Goal: Task Accomplishment & Management: Manage account settings

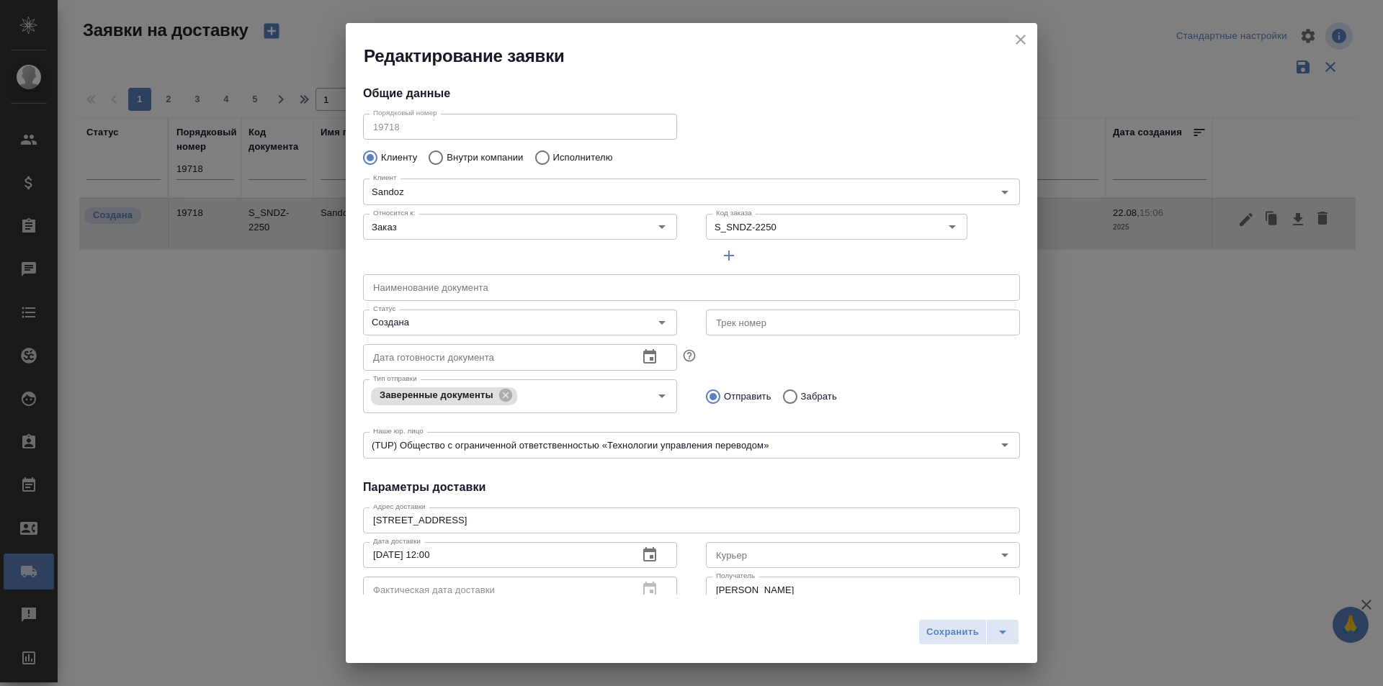
scroll to position [196, 0]
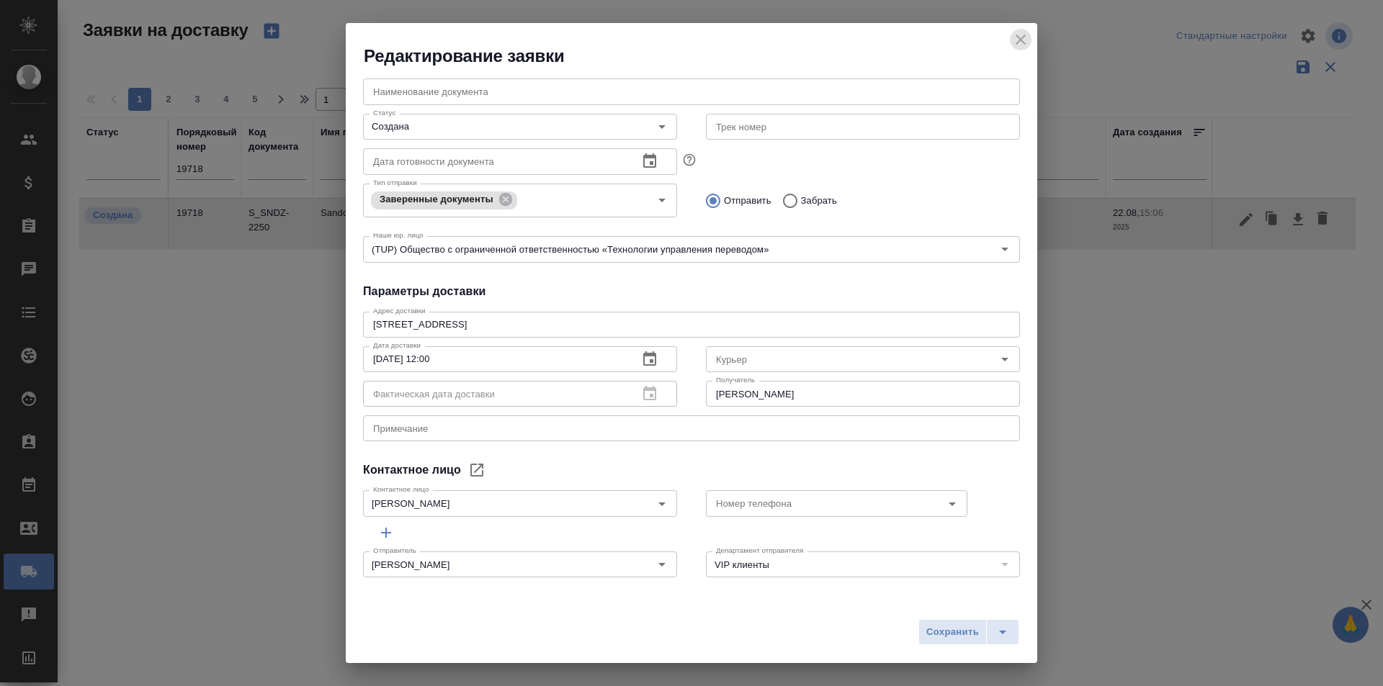
click at [1023, 41] on icon "close" at bounding box center [1020, 39] width 17 height 17
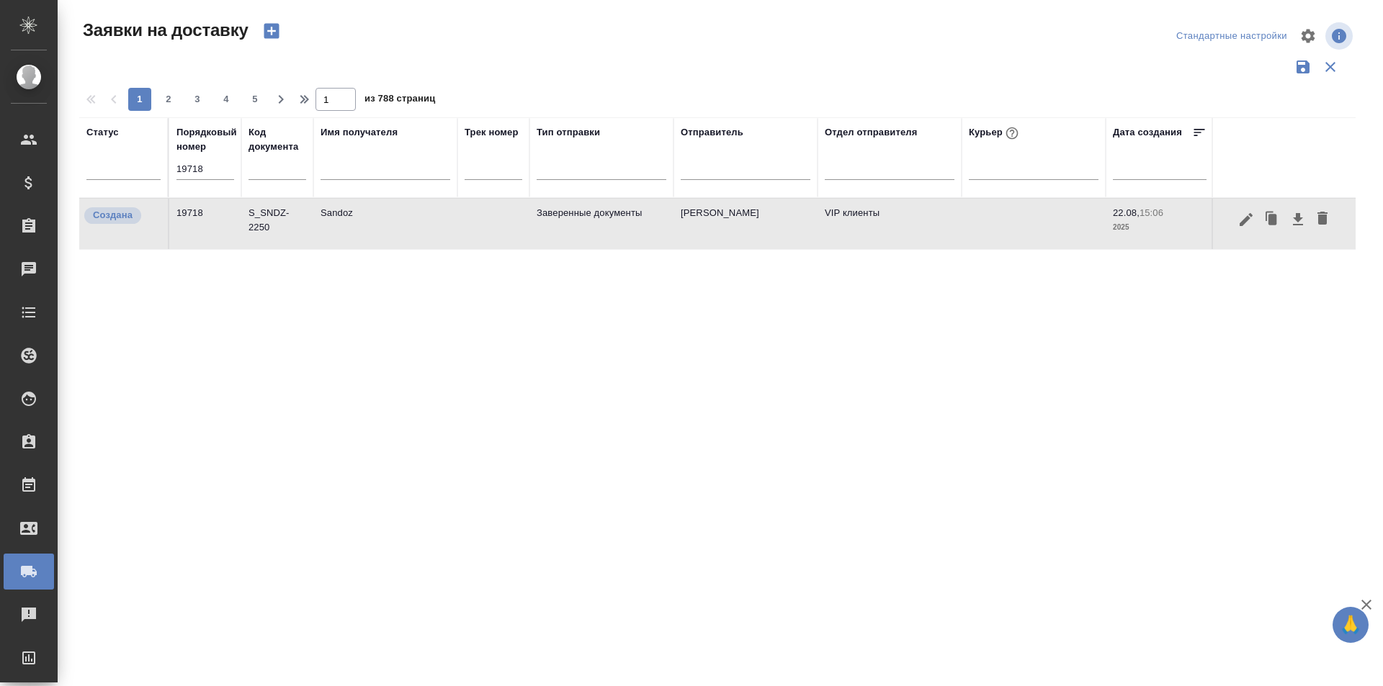
click at [191, 183] on div "19718" at bounding box center [205, 174] width 58 height 30
click at [191, 171] on input "19718" at bounding box center [205, 169] width 58 height 20
paste input "173"
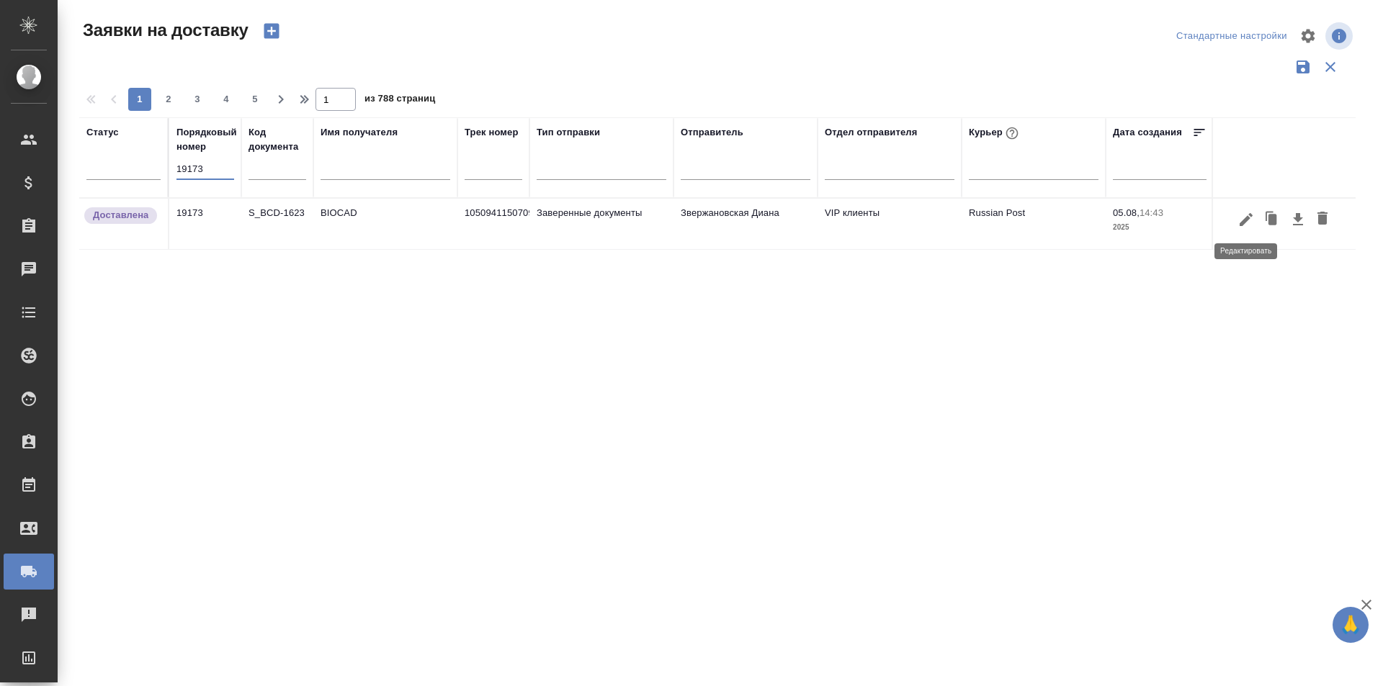
type input "19173"
click at [1249, 221] on icon "button" at bounding box center [1245, 219] width 17 height 17
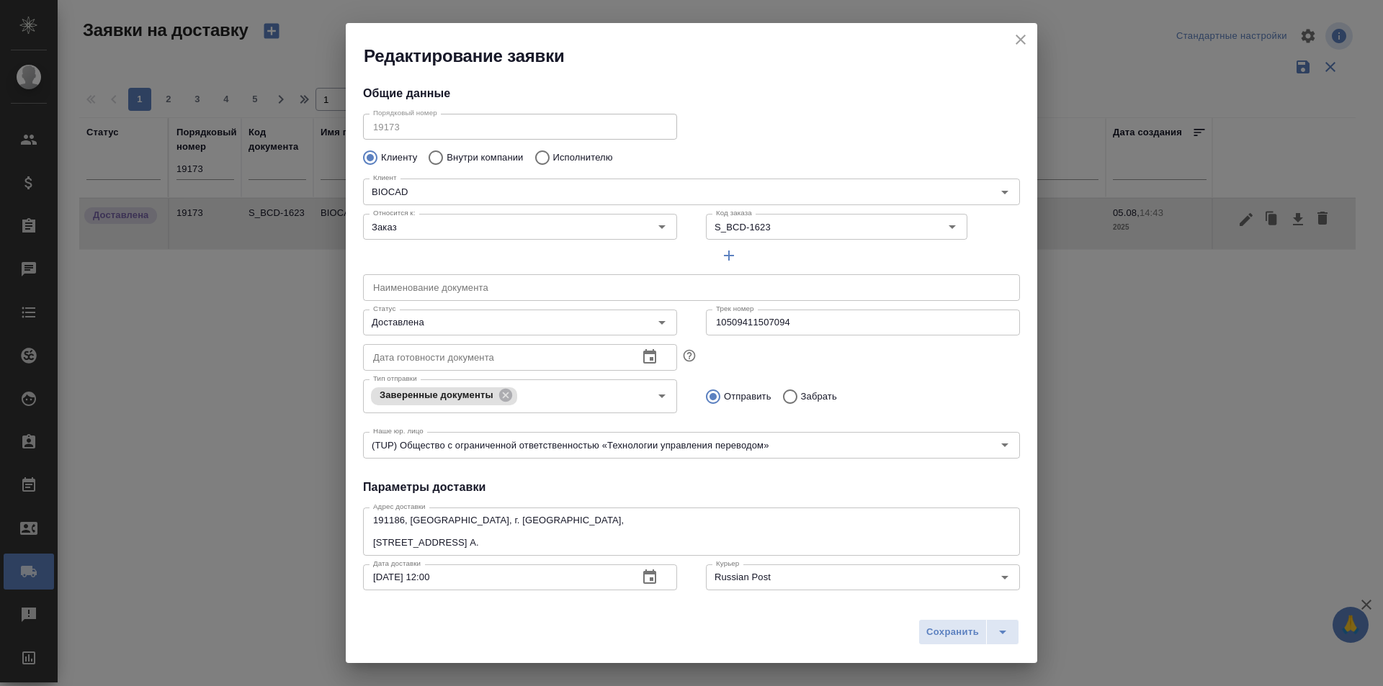
type input "Землеглядова Юлия"
type input "+7 (812) 380 49 33, доб. 6707"
type input "Звержановская Диана"
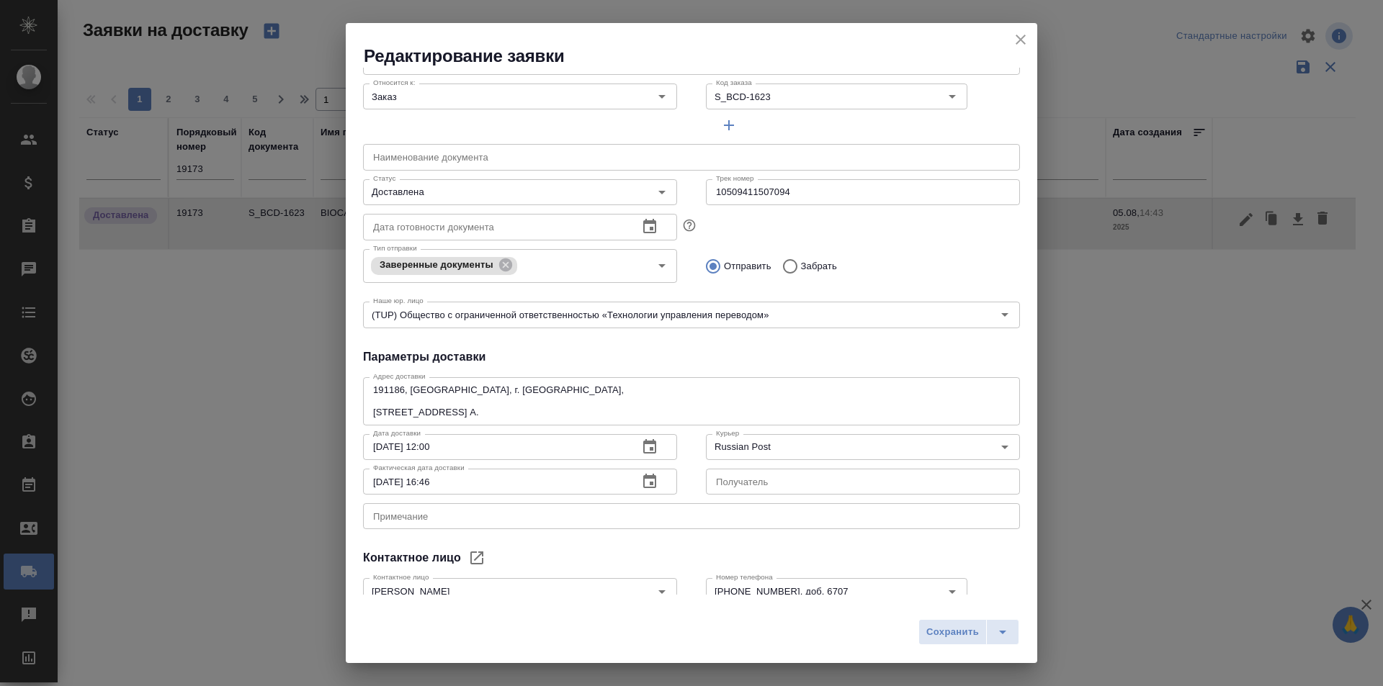
scroll to position [2, 0]
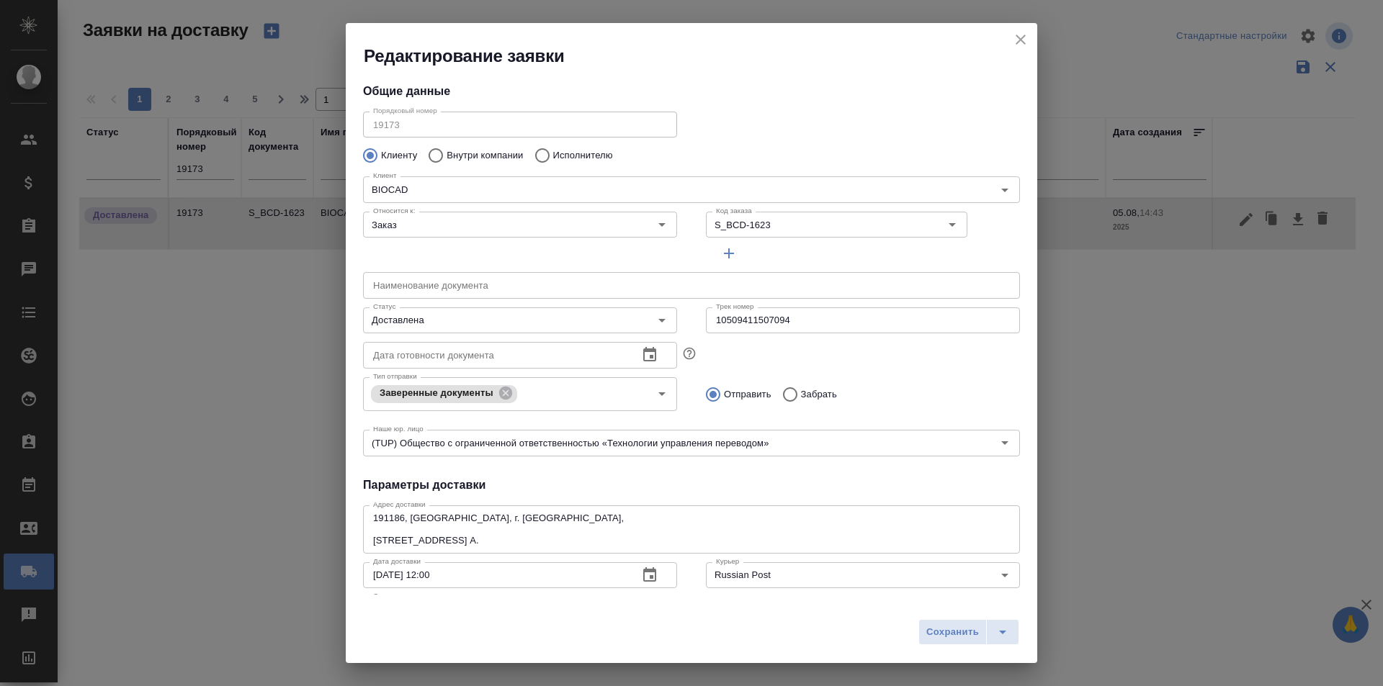
click at [1022, 45] on icon "close" at bounding box center [1020, 39] width 17 height 17
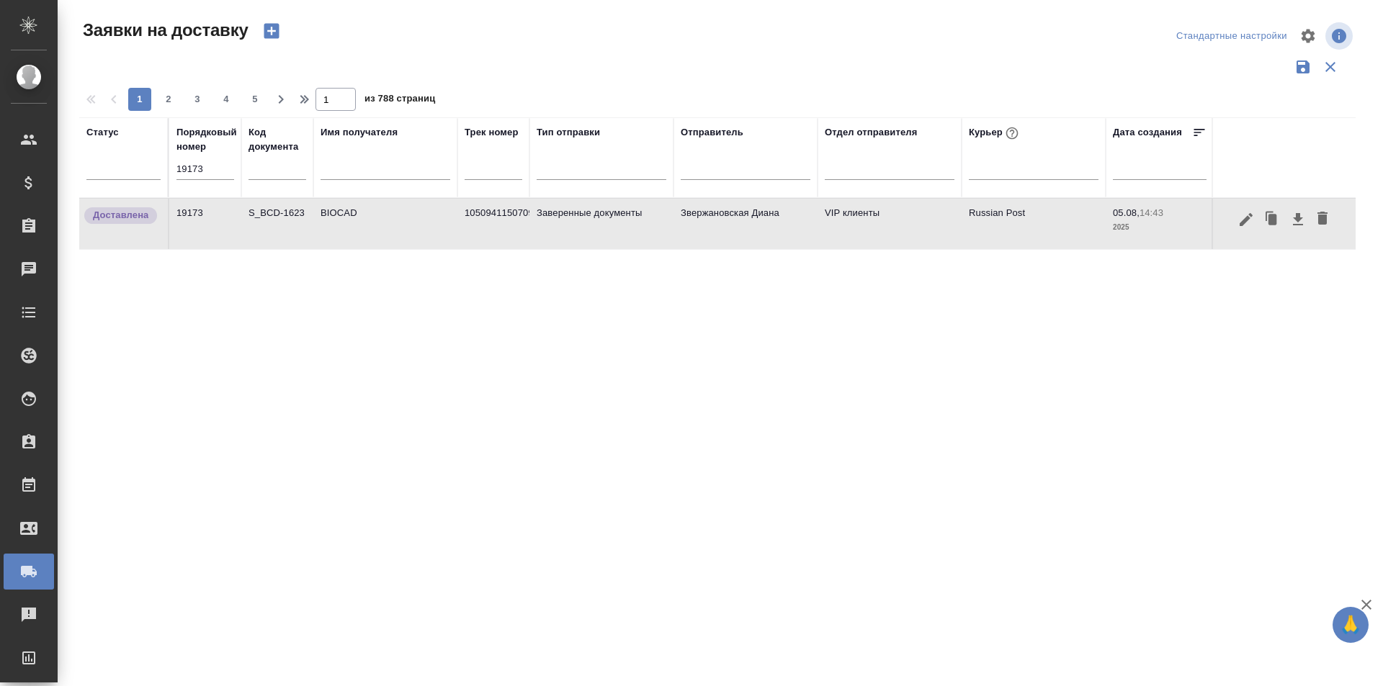
click at [194, 174] on input "19173" at bounding box center [205, 169] width 58 height 20
paste input "219"
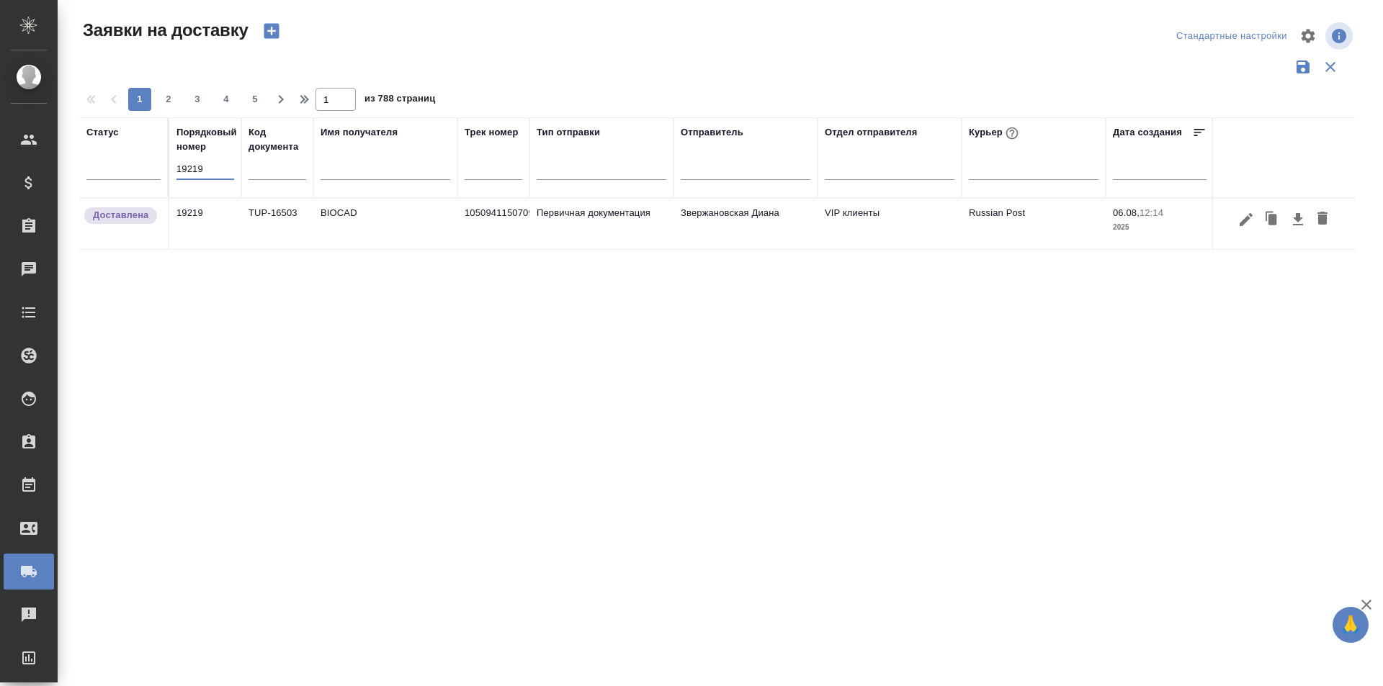
click at [1238, 224] on icon "button" at bounding box center [1245, 219] width 17 height 17
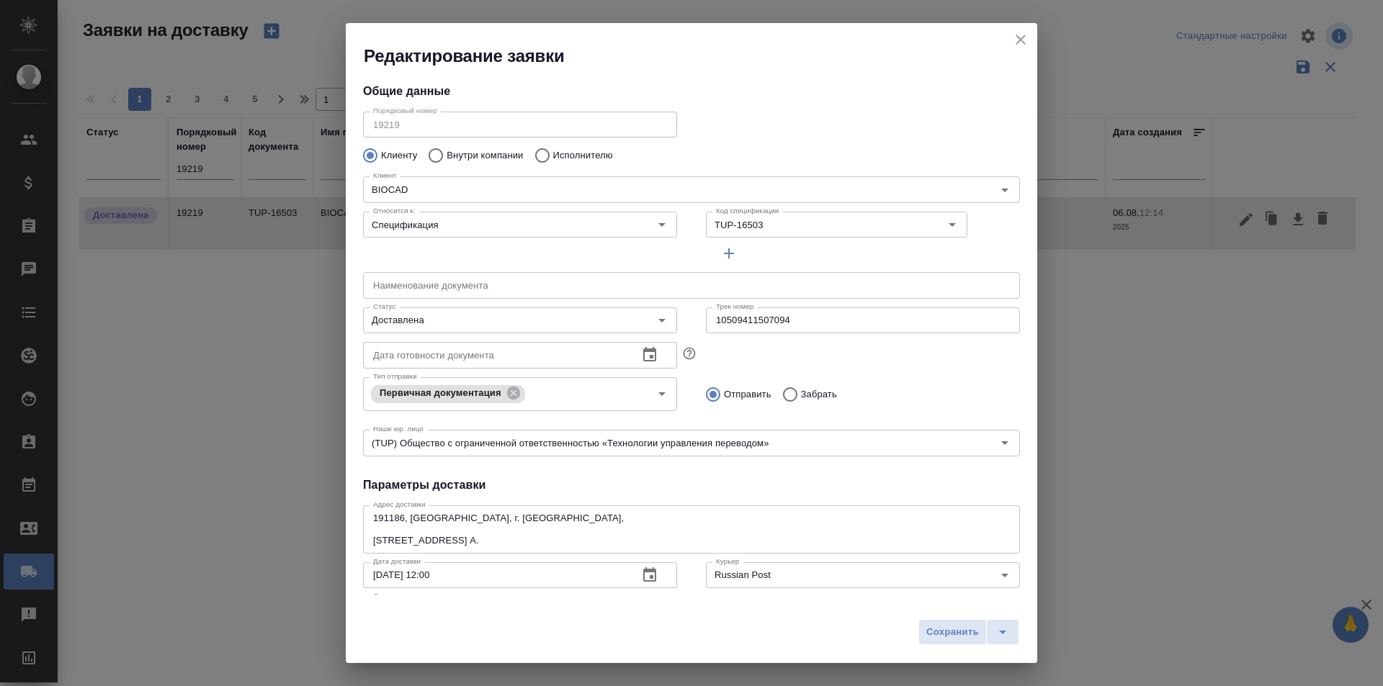
click at [1033, 42] on div "Редактирование заявки" at bounding box center [691, 45] width 691 height 45
click at [1016, 41] on icon "close" at bounding box center [1020, 39] width 17 height 17
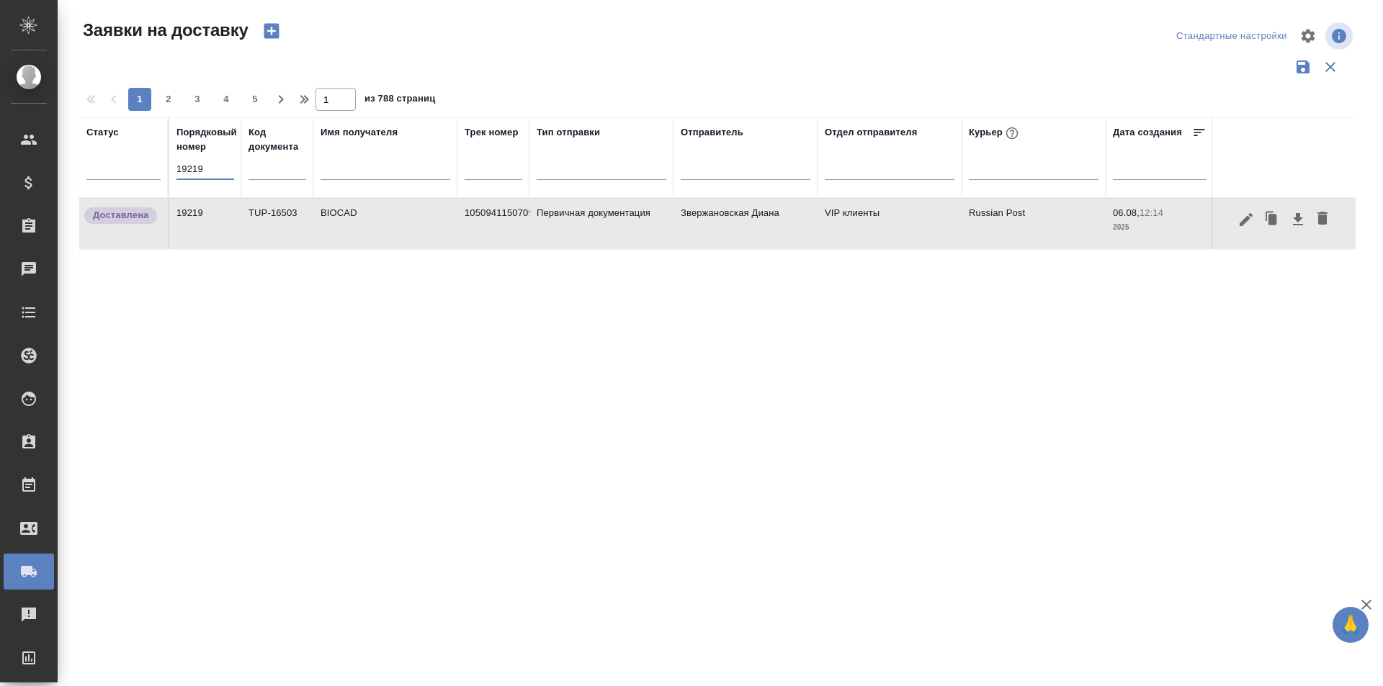
click at [223, 171] on input "19219" at bounding box center [205, 169] width 58 height 20
paste input "173"
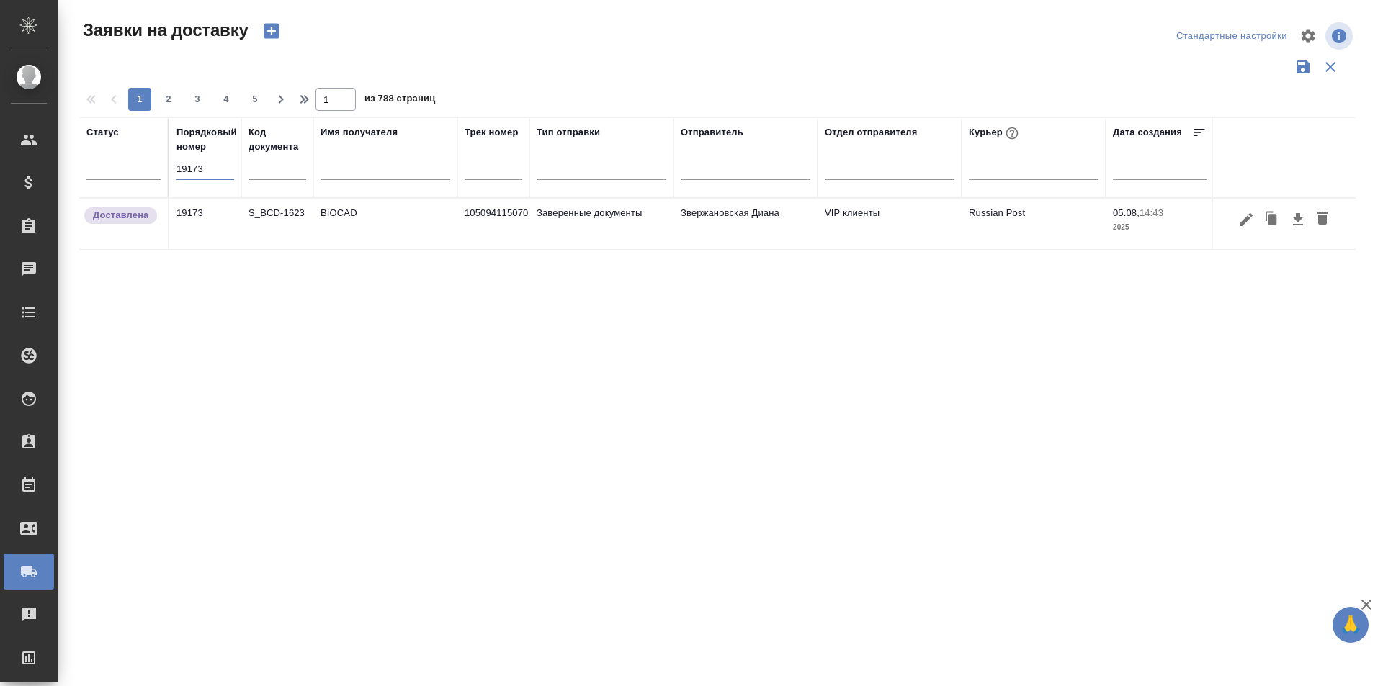
click at [1243, 216] on icon "button" at bounding box center [1245, 219] width 17 height 17
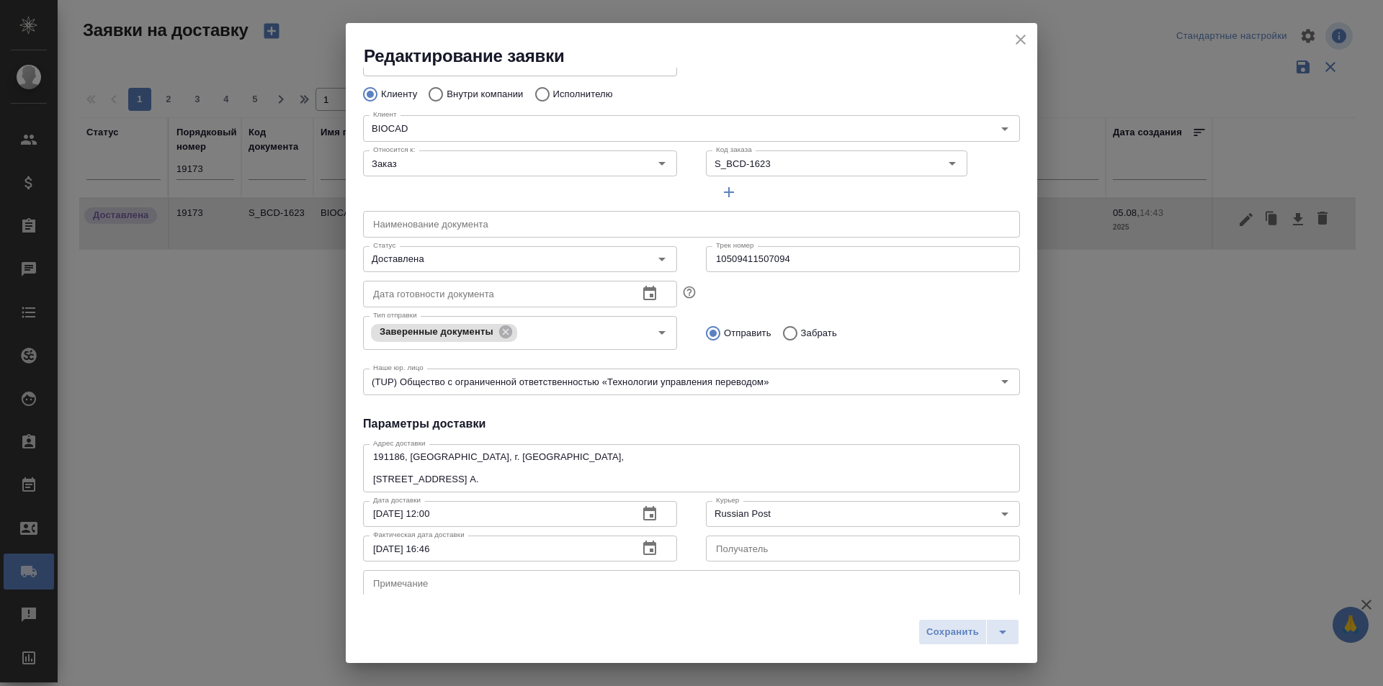
scroll to position [144, 0]
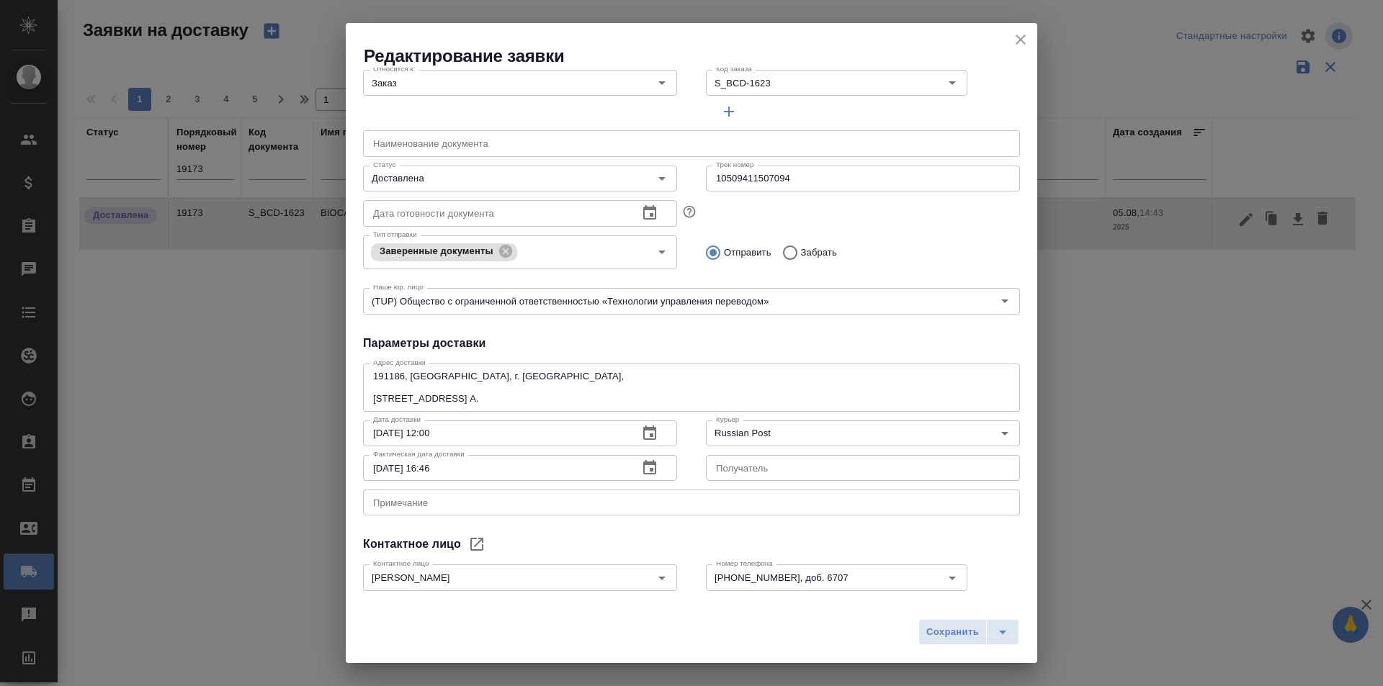
drag, startPoint x: 1031, startPoint y: 38, endPoint x: 861, endPoint y: 72, distance: 172.6
click at [1030, 38] on button "close" at bounding box center [1021, 40] width 22 height 22
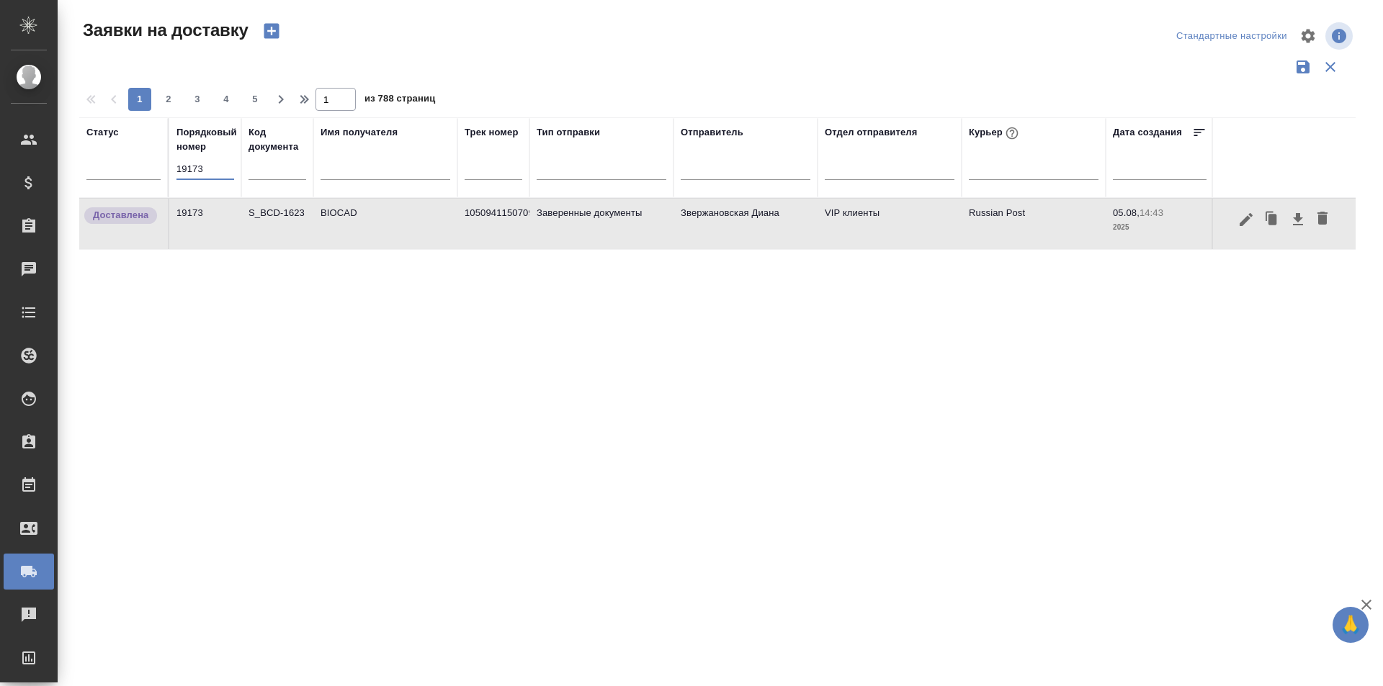
click at [218, 169] on input "19173" at bounding box center [205, 169] width 58 height 20
paste input "559"
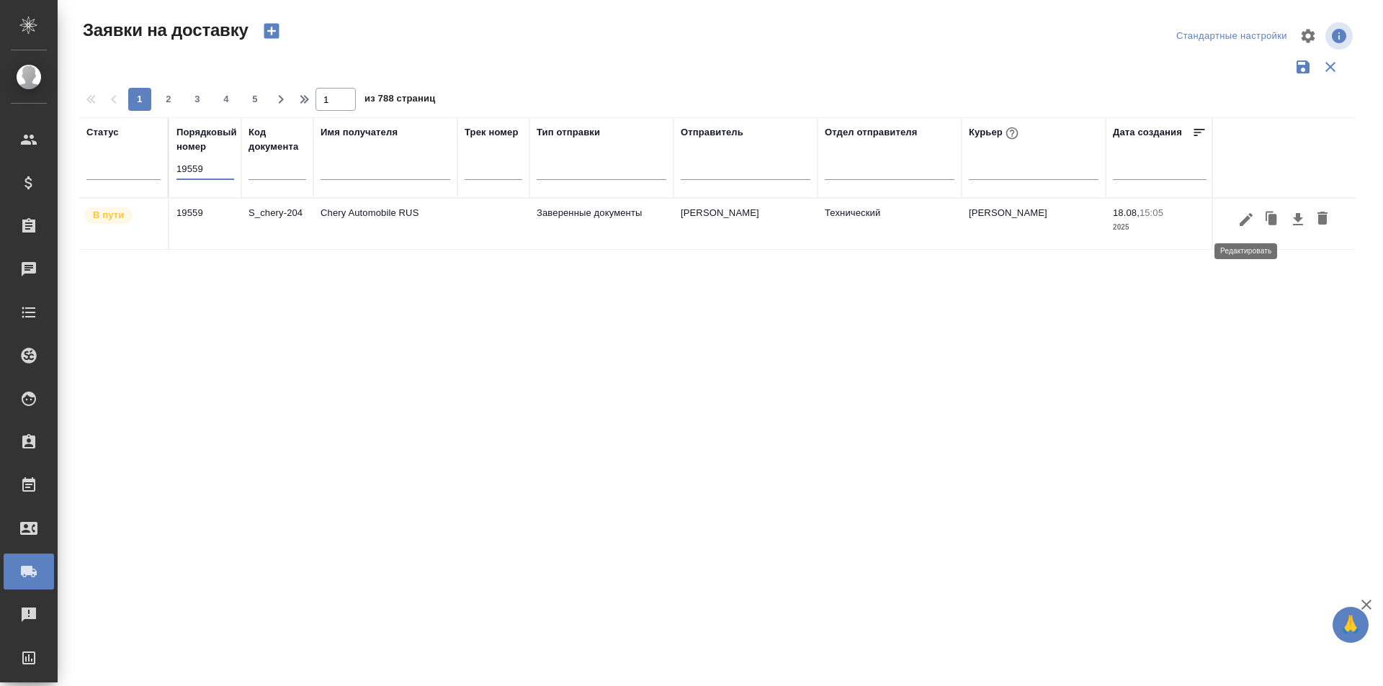
type input "19559"
click at [1237, 216] on button "button" at bounding box center [1246, 219] width 24 height 27
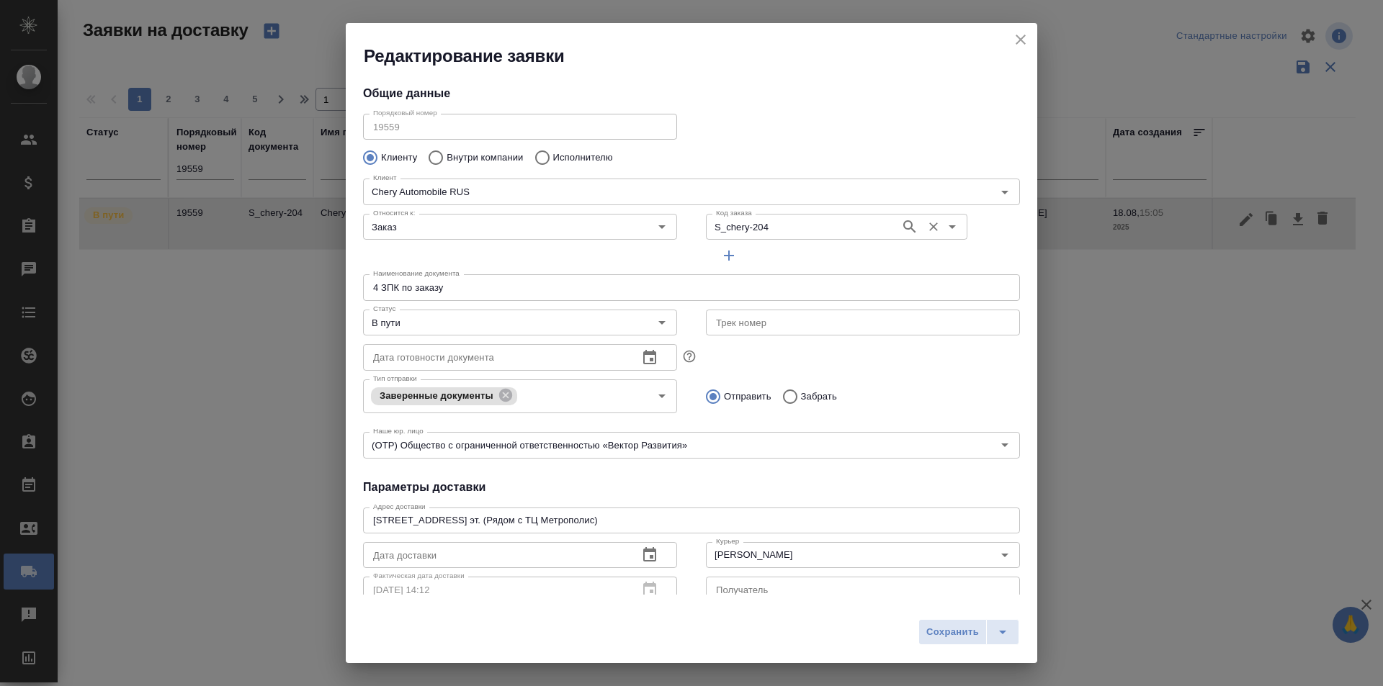
type input "Блазнина Дина"
type input "+79267408641"
click at [1008, 46] on h2 "Редактирование заявки" at bounding box center [700, 56] width 673 height 23
click at [1020, 42] on icon "close" at bounding box center [1020, 39] width 17 height 17
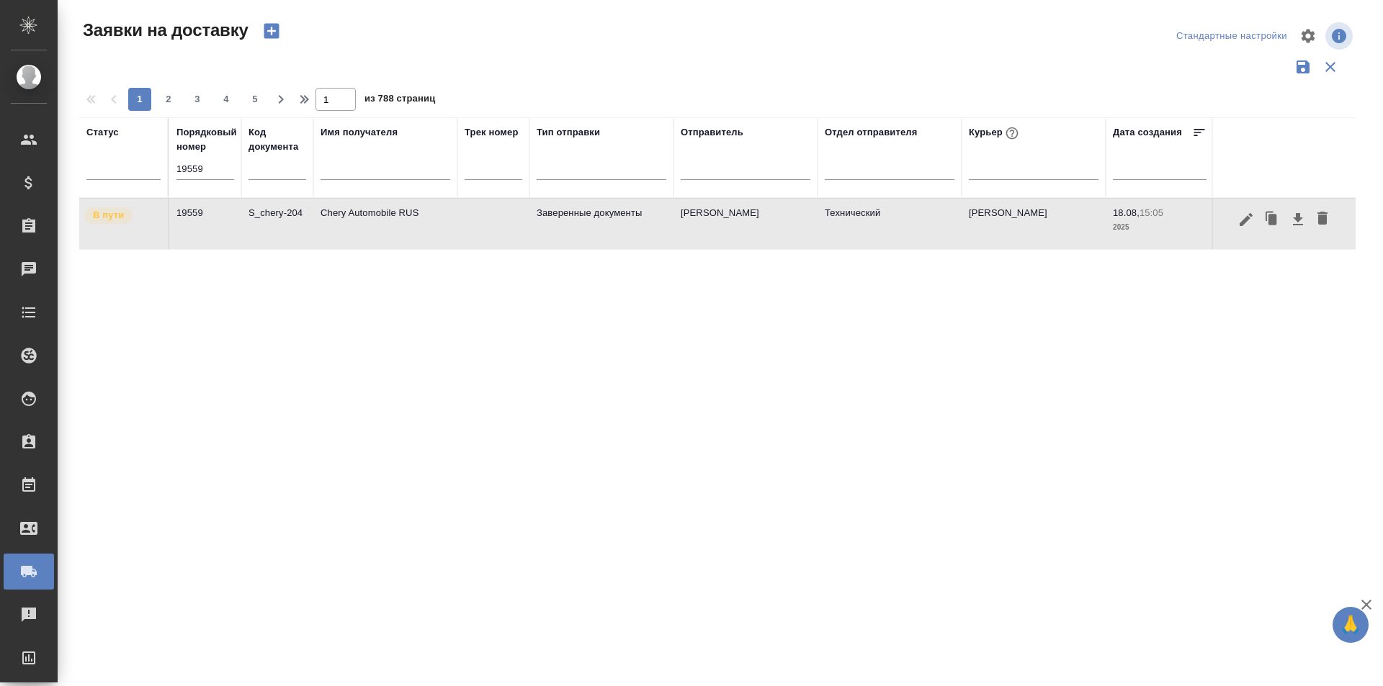
click at [219, 162] on input "19559" at bounding box center [205, 169] width 58 height 20
paste input "718"
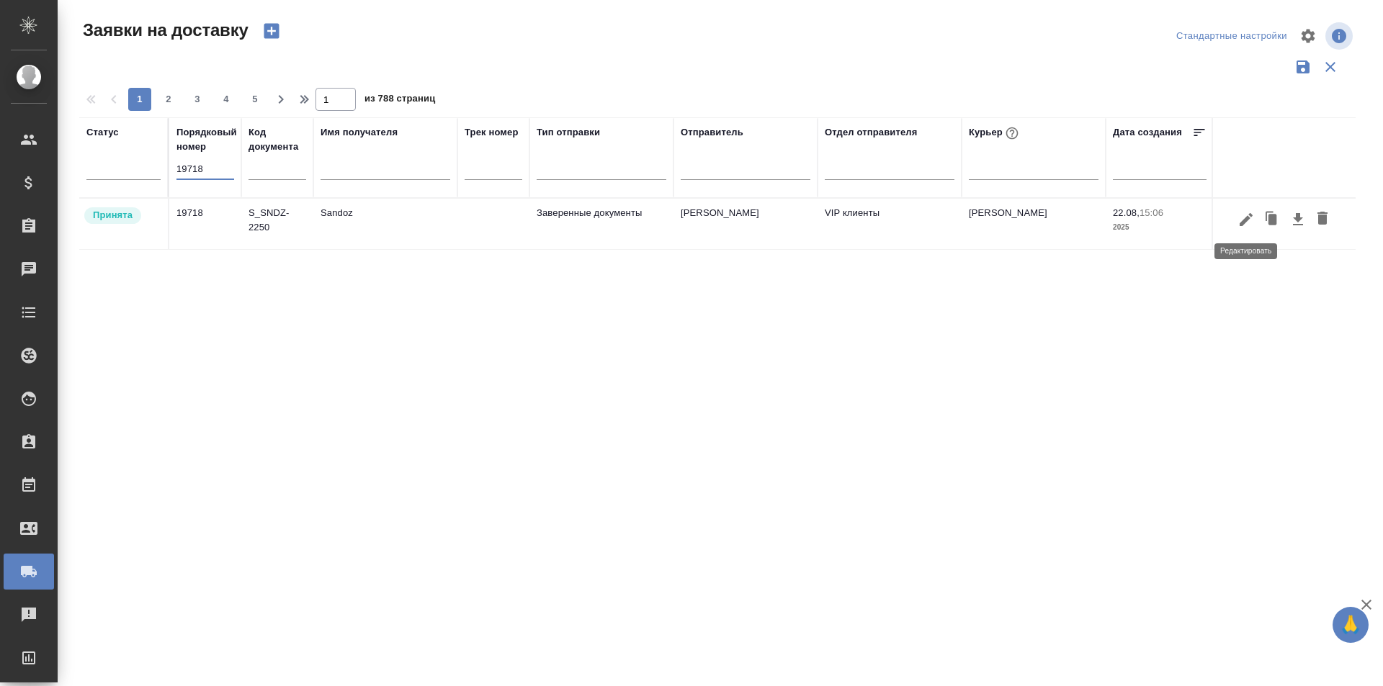
type input "19718"
click at [1247, 220] on icon "button" at bounding box center [1246, 218] width 13 height 13
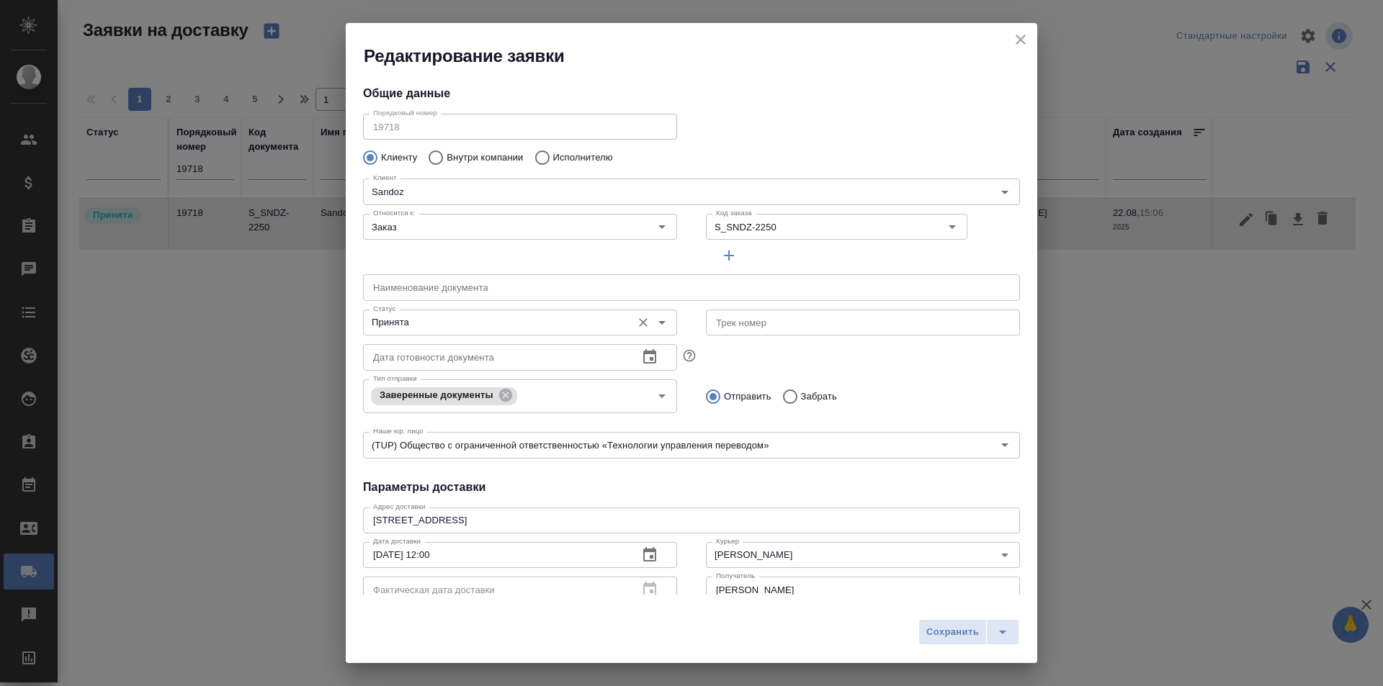
click at [452, 332] on div "Принята Статус" at bounding box center [520, 323] width 314 height 26
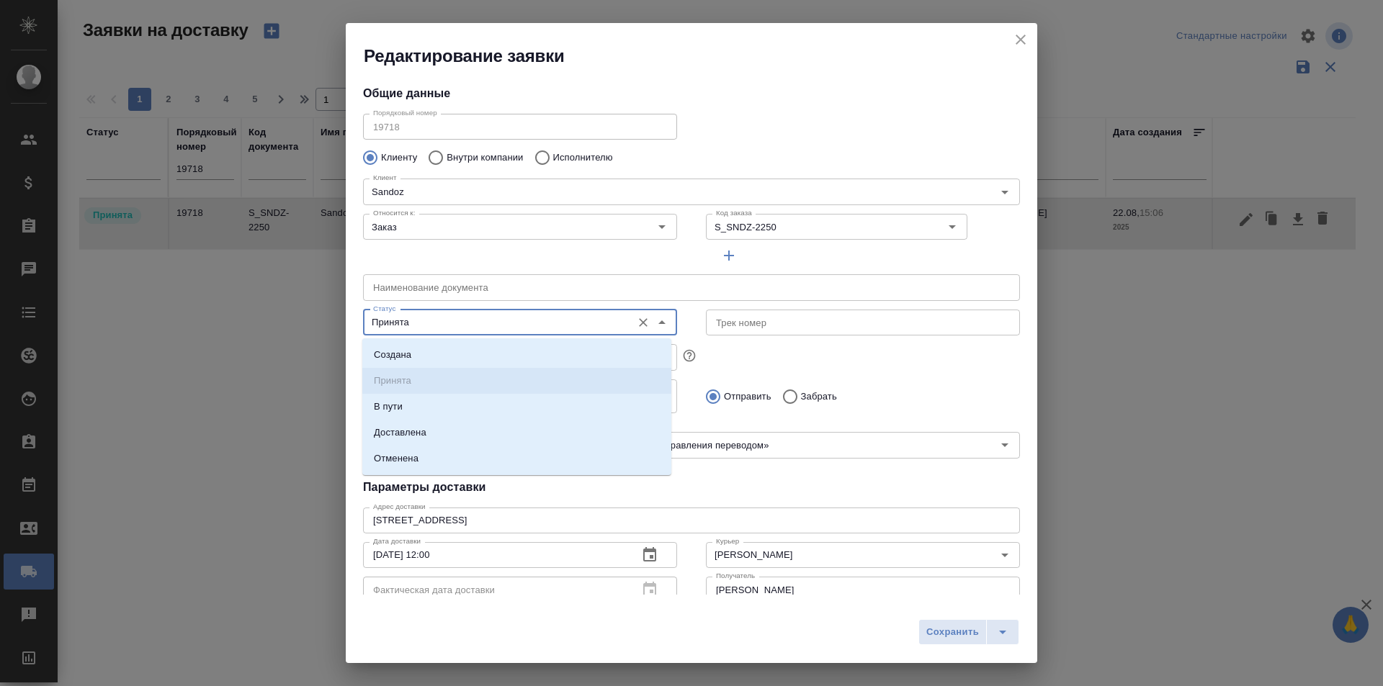
click at [462, 327] on input "Принята" at bounding box center [495, 322] width 257 height 17
click at [436, 431] on li "Доставлена" at bounding box center [516, 433] width 309 height 26
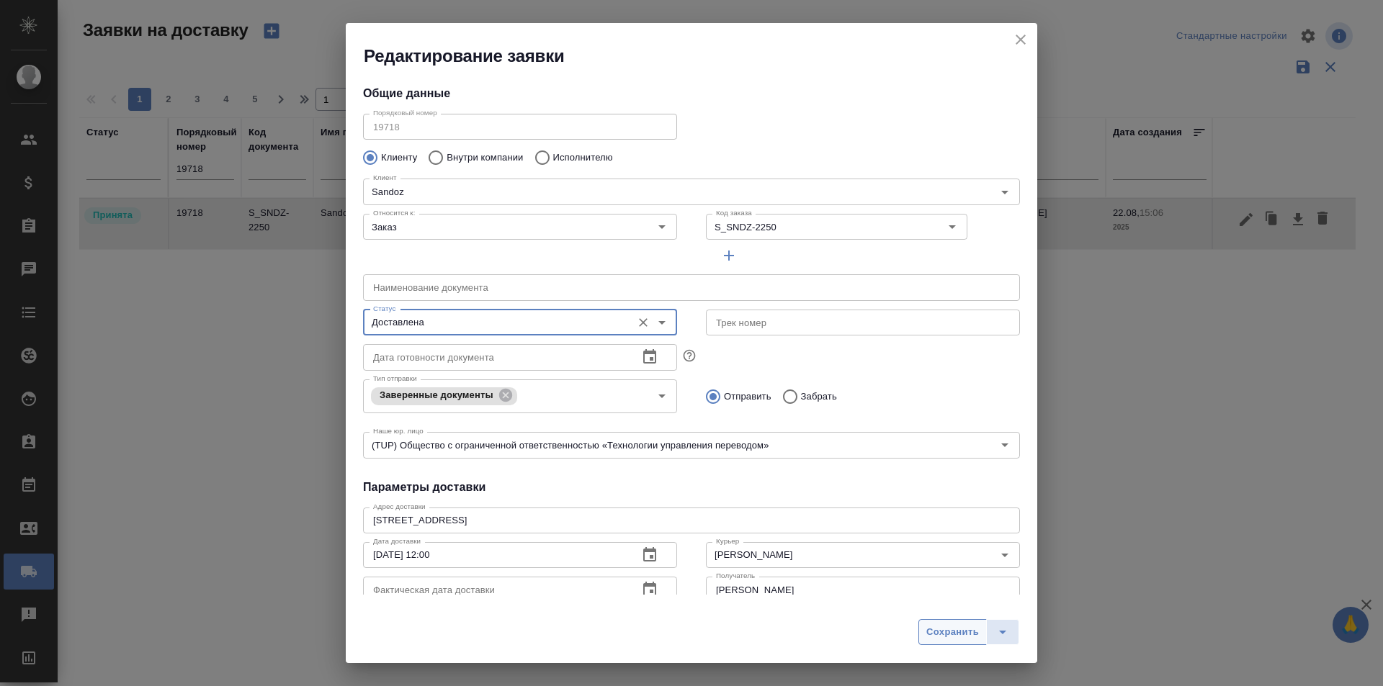
click at [943, 634] on span "Сохранить" at bounding box center [952, 632] width 53 height 17
type input "Принята"
